Goal: Transaction & Acquisition: Purchase product/service

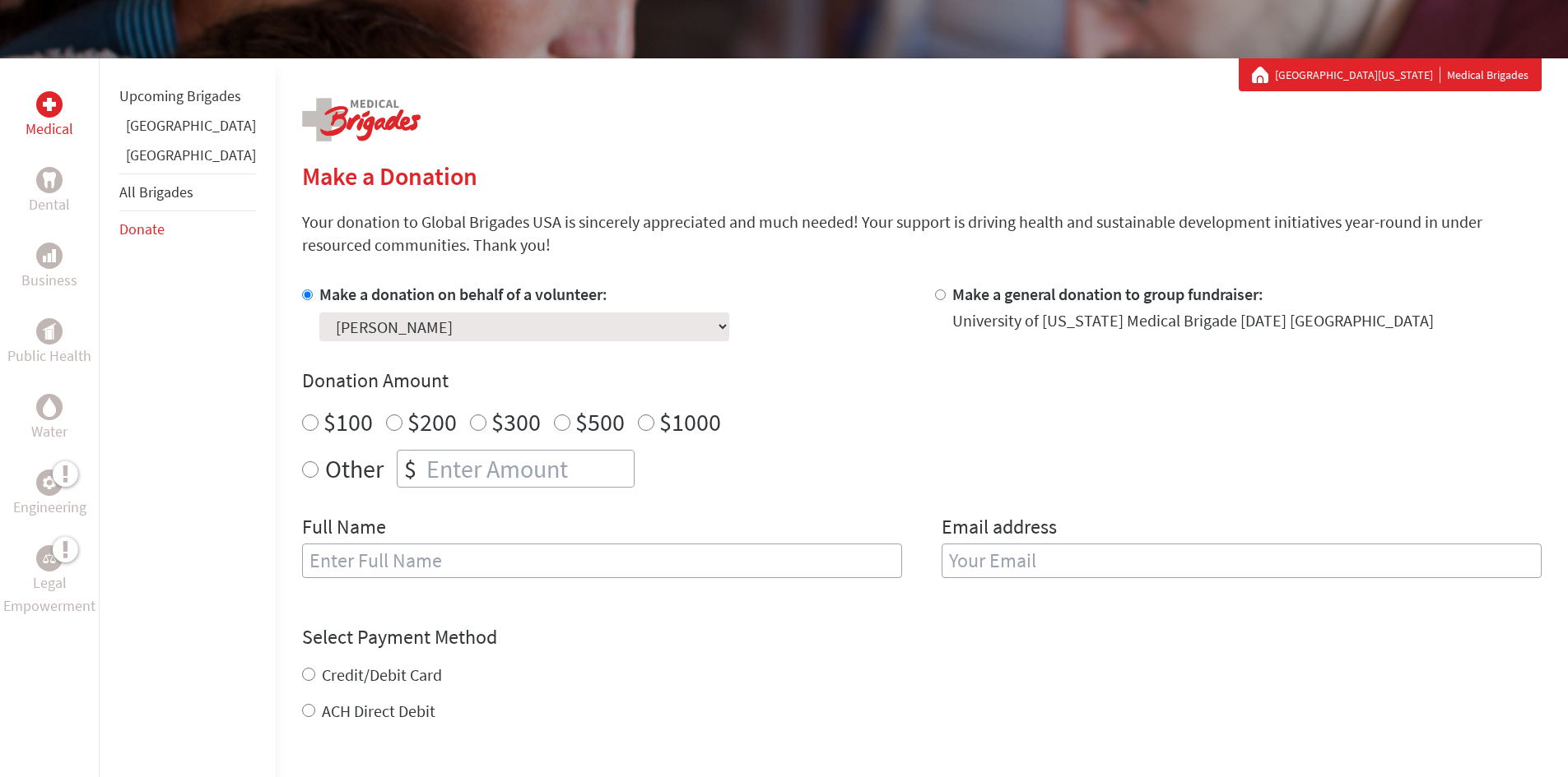
scroll to position [247, 0]
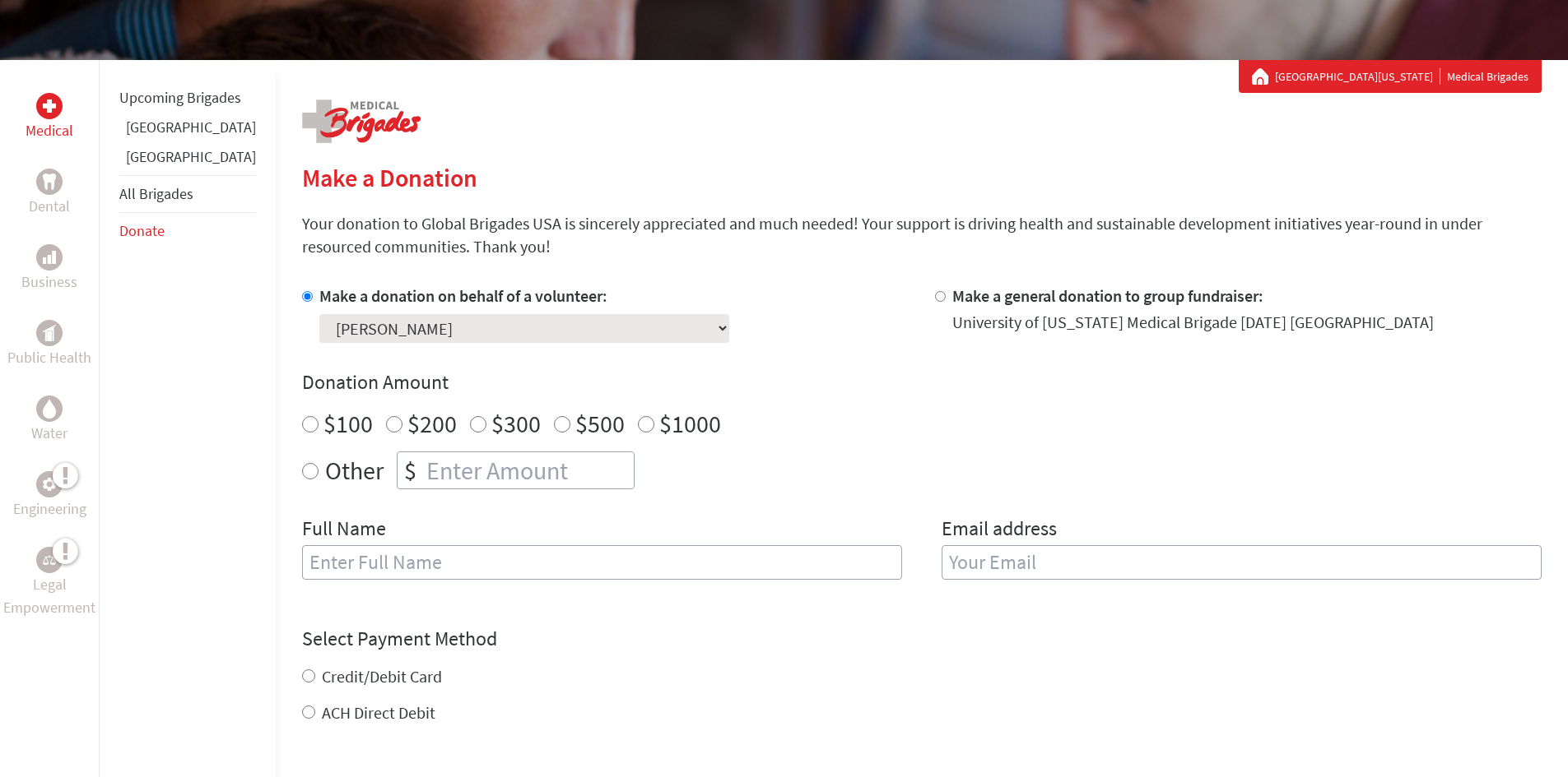
click at [302, 474] on input "Other" at bounding box center [310, 470] width 16 height 16
radio input "true"
type input "1"
click at [588, 462] on input "1" at bounding box center [528, 470] width 210 height 36
type input "2"
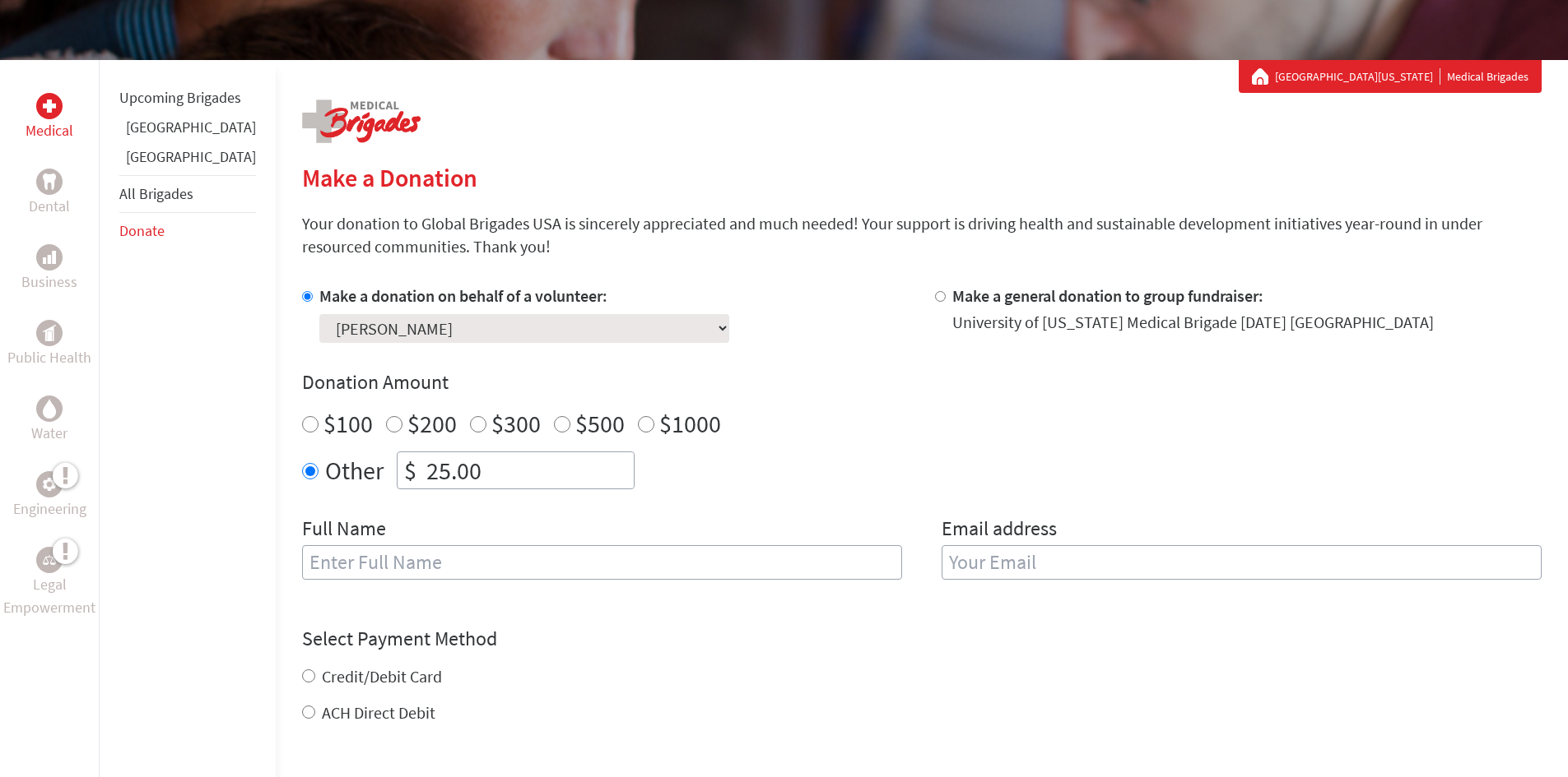
type input "25.00"
click at [559, 570] on input "text" at bounding box center [602, 562] width 600 height 35
type input "[PERSON_NAME]"
click at [953, 557] on input "email" at bounding box center [1241, 562] width 600 height 35
type input "[EMAIL_ADDRESS][DOMAIN_NAME]"
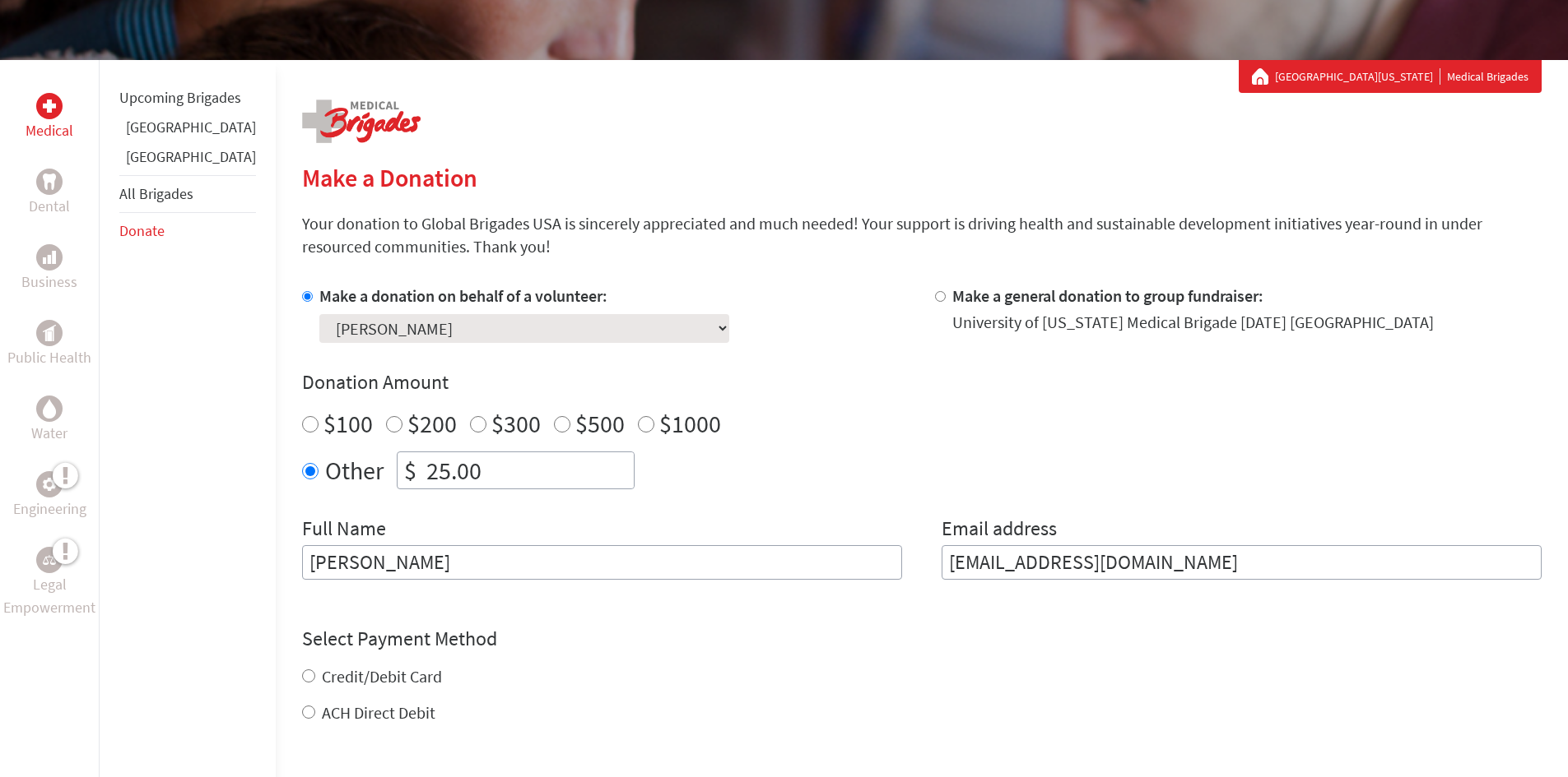
click at [302, 670] on div "Credit/Debit Card ACH Direct Debit" at bounding box center [921, 695] width 1239 height 60
click at [302, 656] on input "Credit/Debit Card" at bounding box center [309, 657] width 13 height 13
radio input "true"
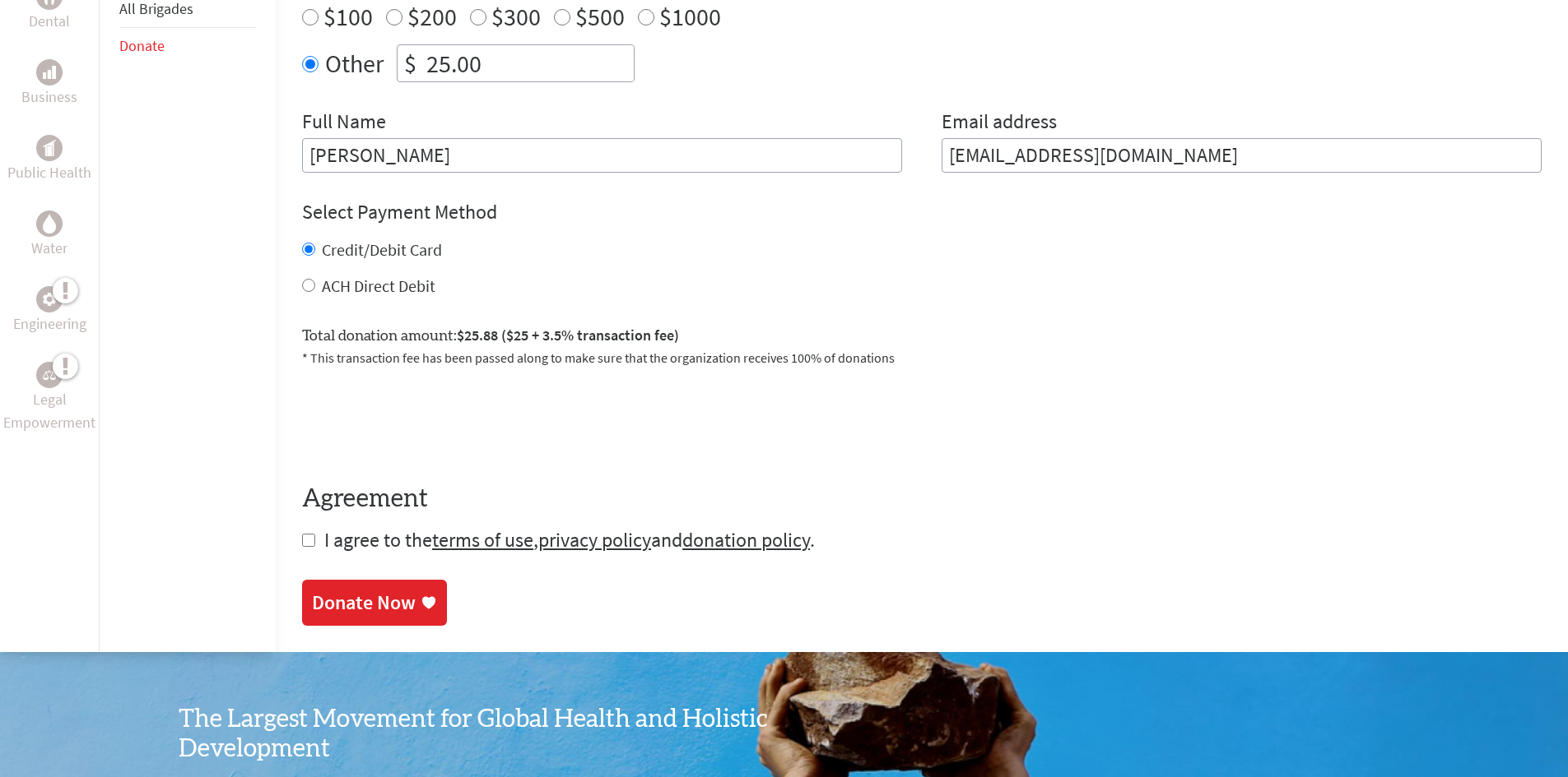
scroll to position [658, 0]
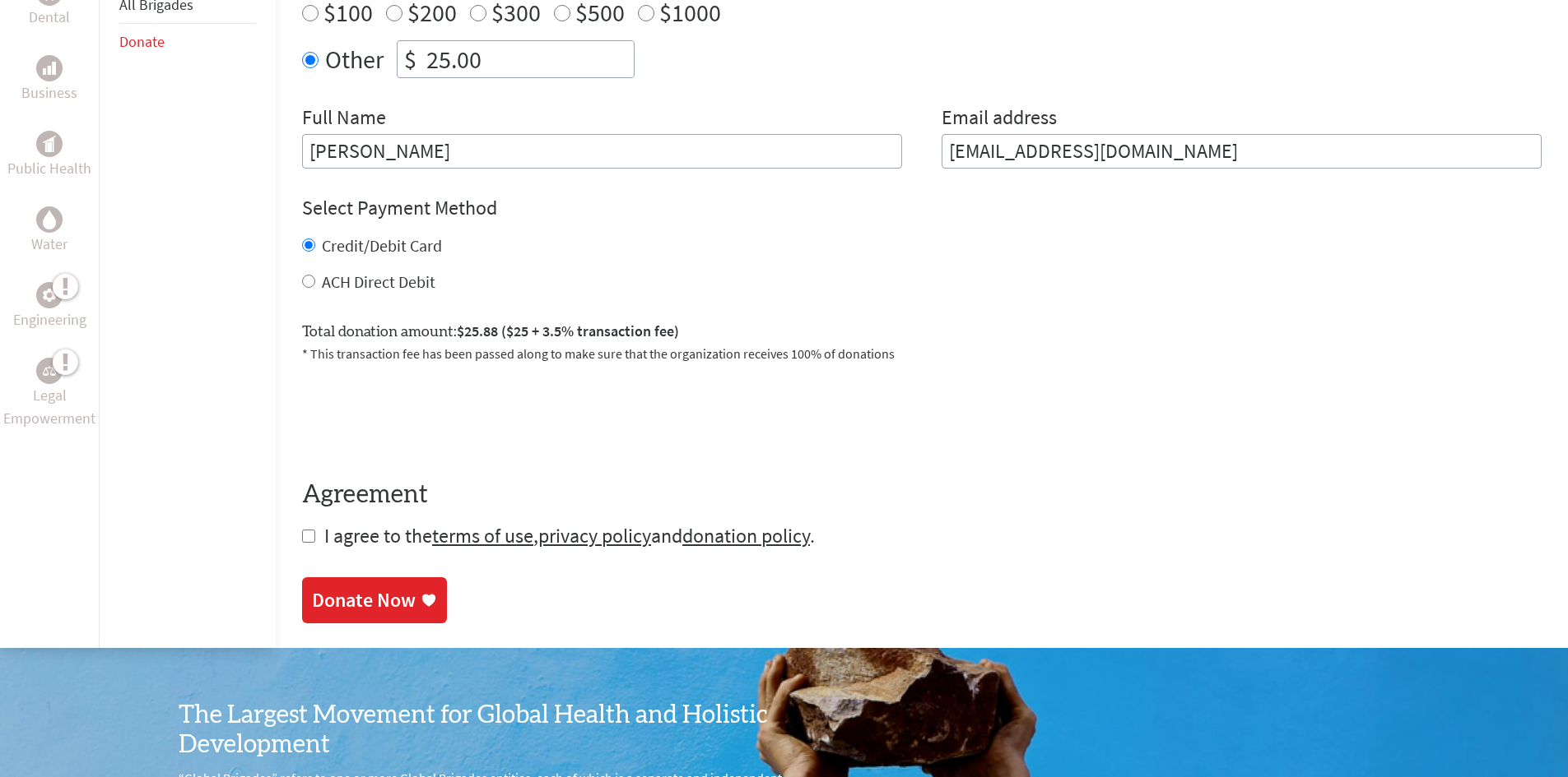
click at [360, 611] on div "Donate Now" at bounding box center [364, 601] width 104 height 26
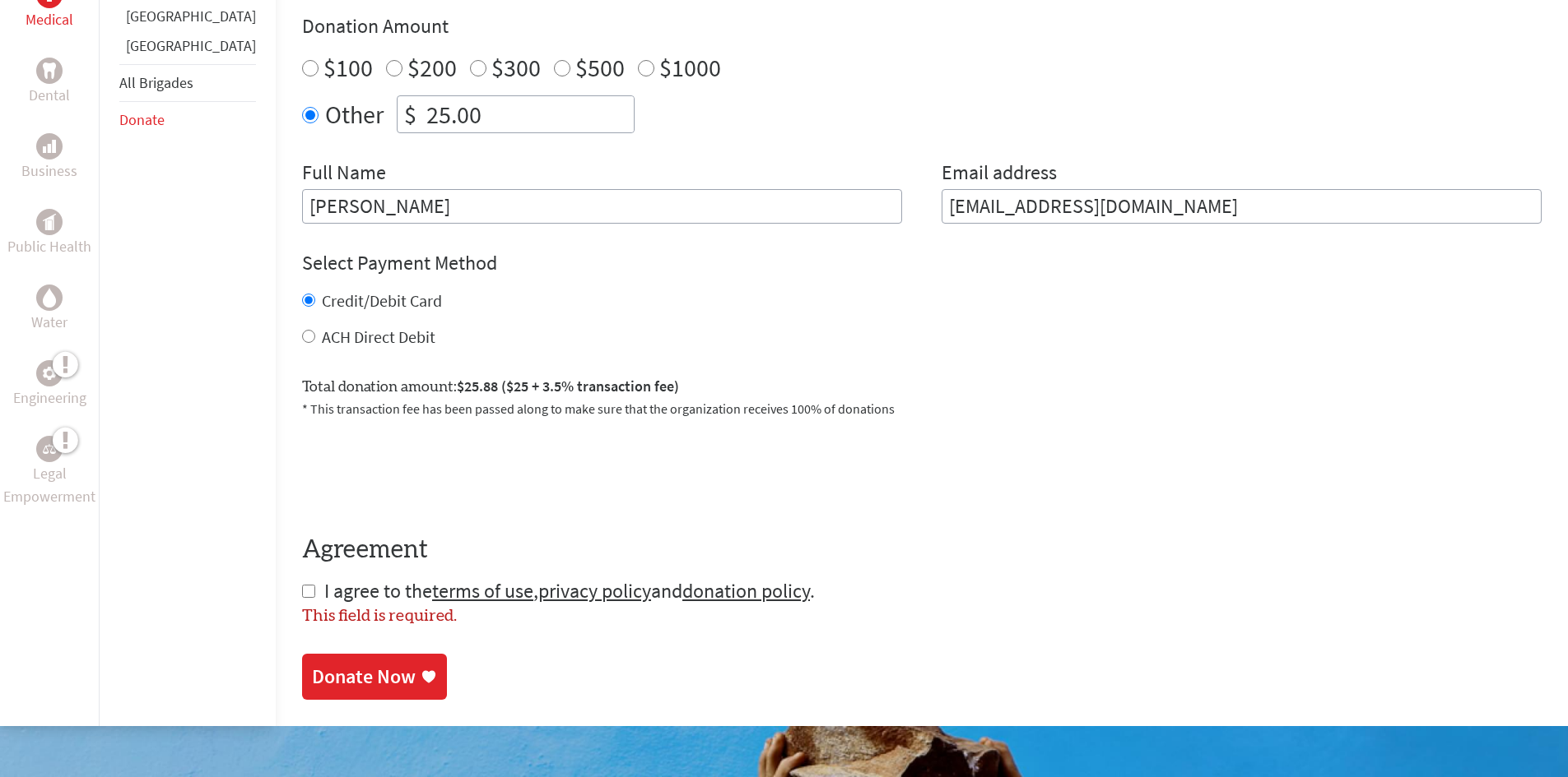
scroll to position [613, 0]
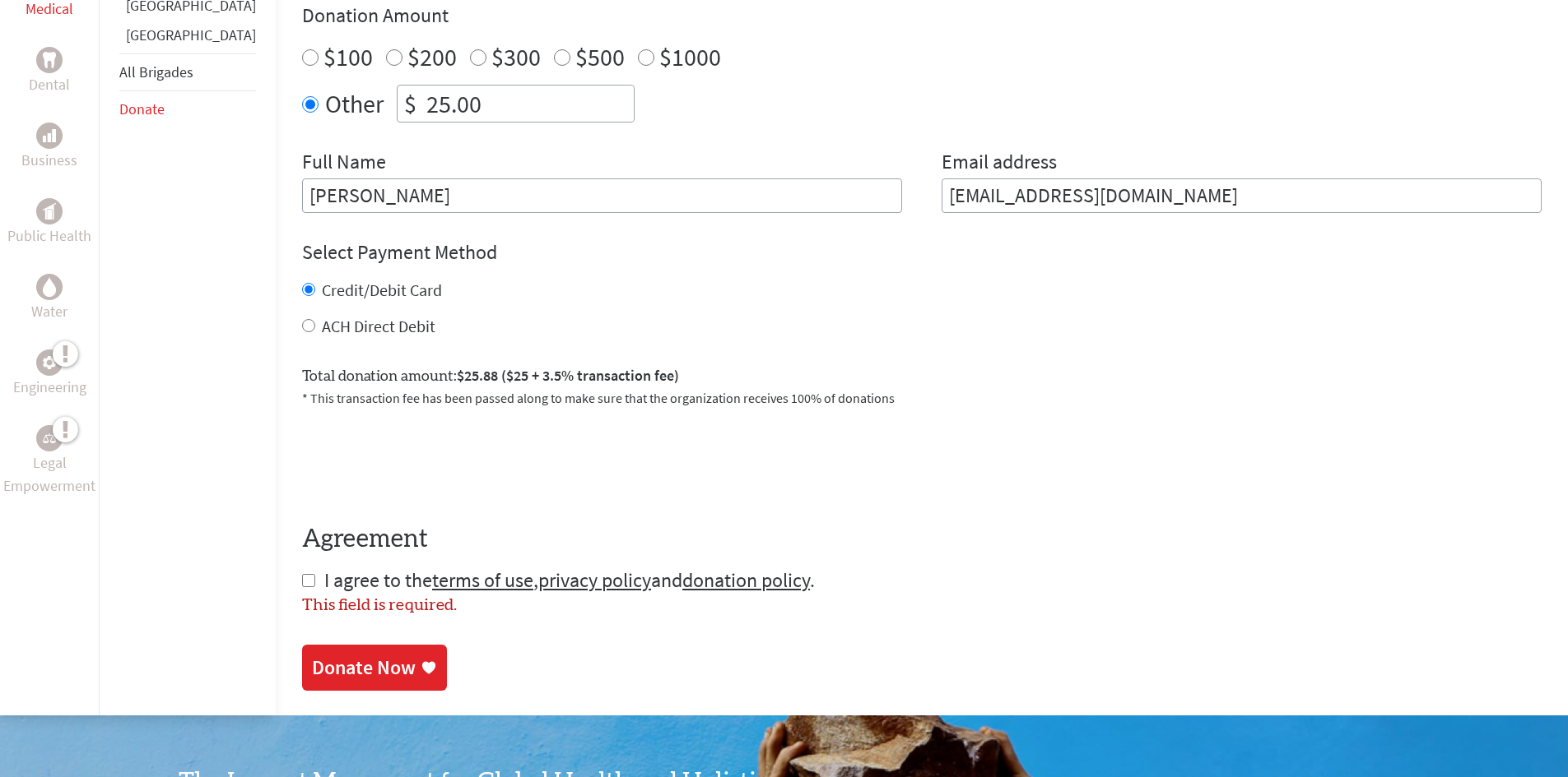
click at [380, 673] on div "Donate Now" at bounding box center [364, 668] width 104 height 26
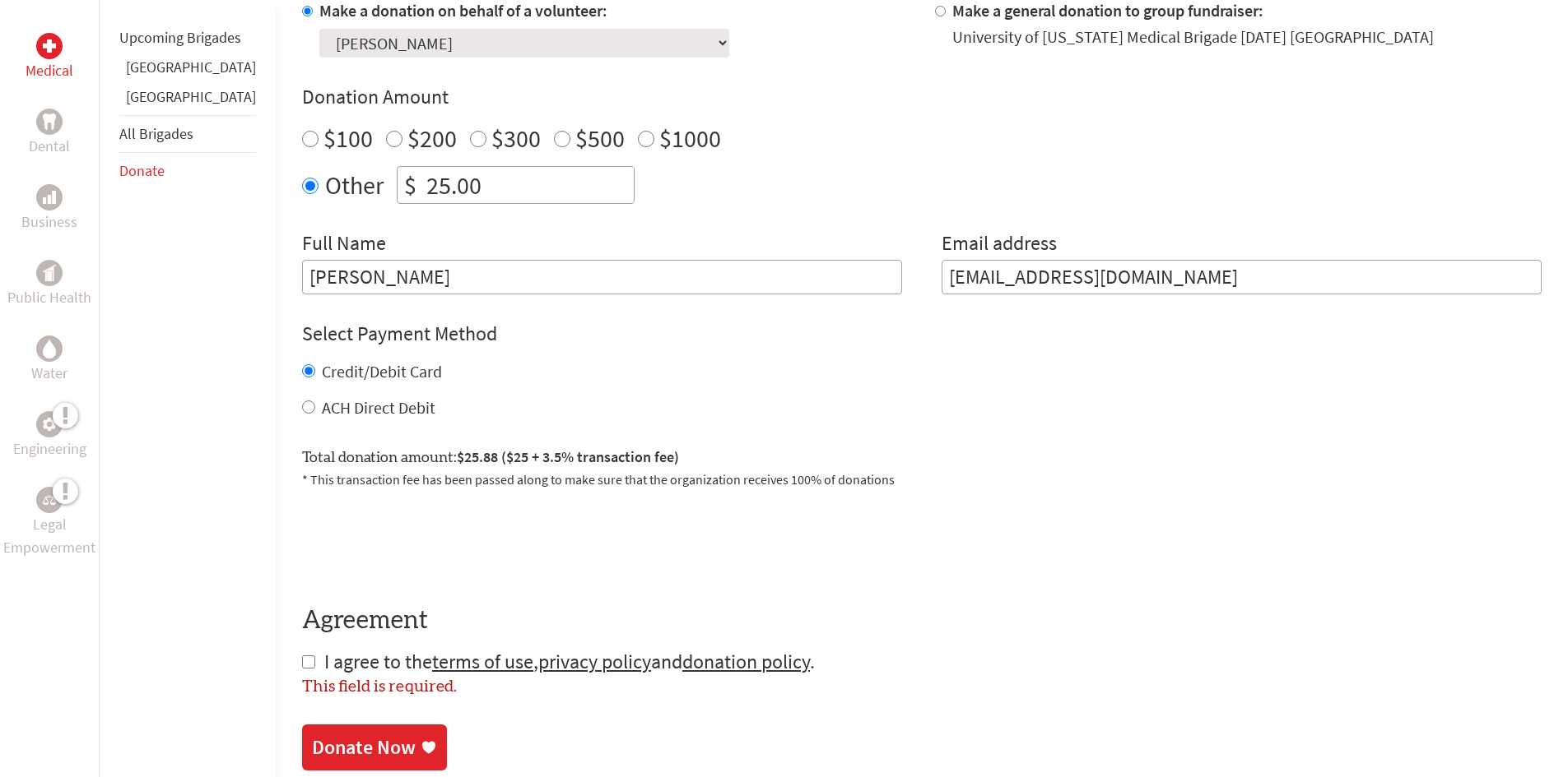
scroll to position [531, 0]
click at [302, 663] on input "checkbox" at bounding box center [309, 663] width 13 height 13
checkbox input "true"
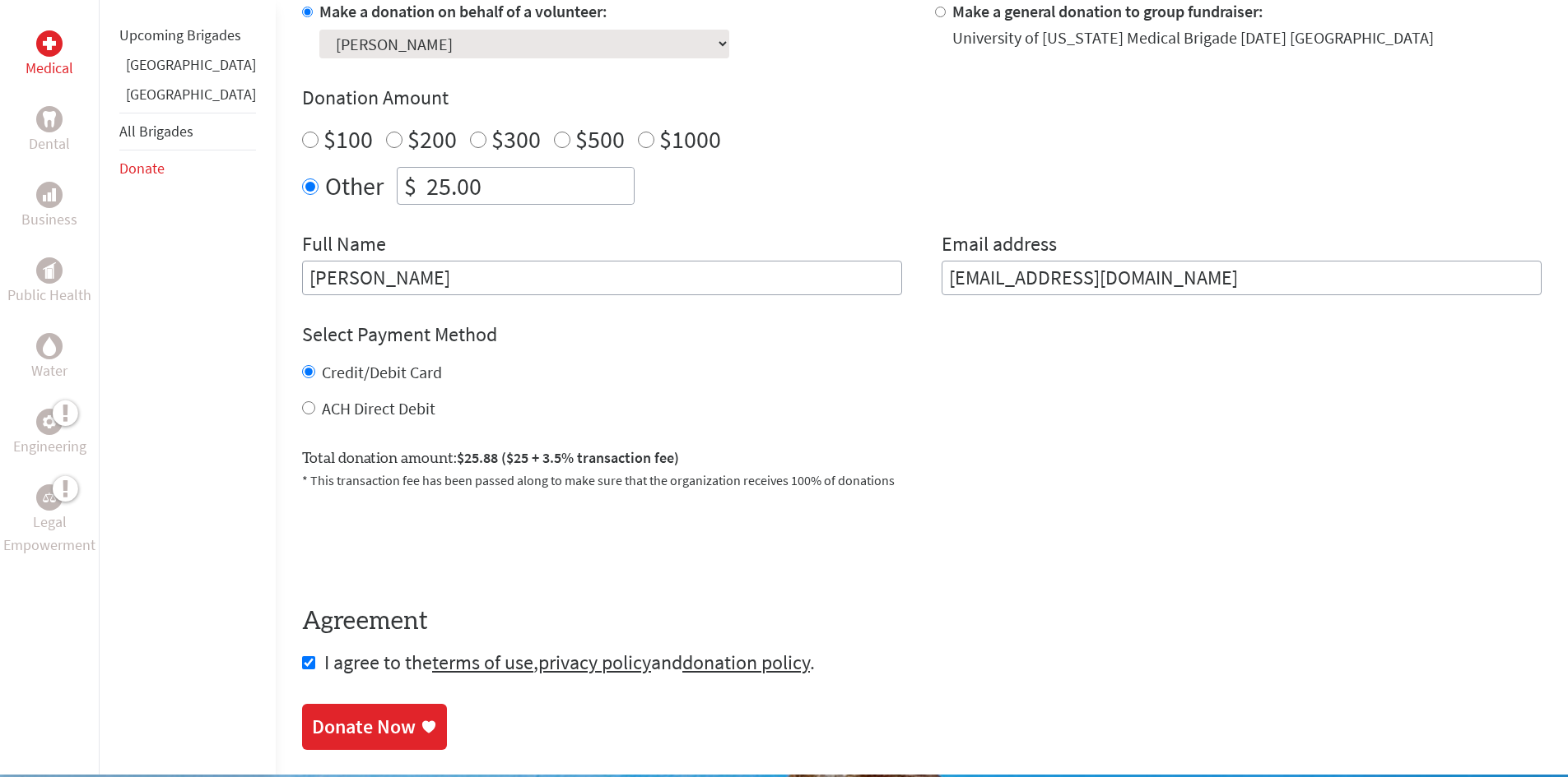
click at [319, 717] on div "Donate Now" at bounding box center [364, 727] width 104 height 26
